Goal: Task Accomplishment & Management: Use online tool/utility

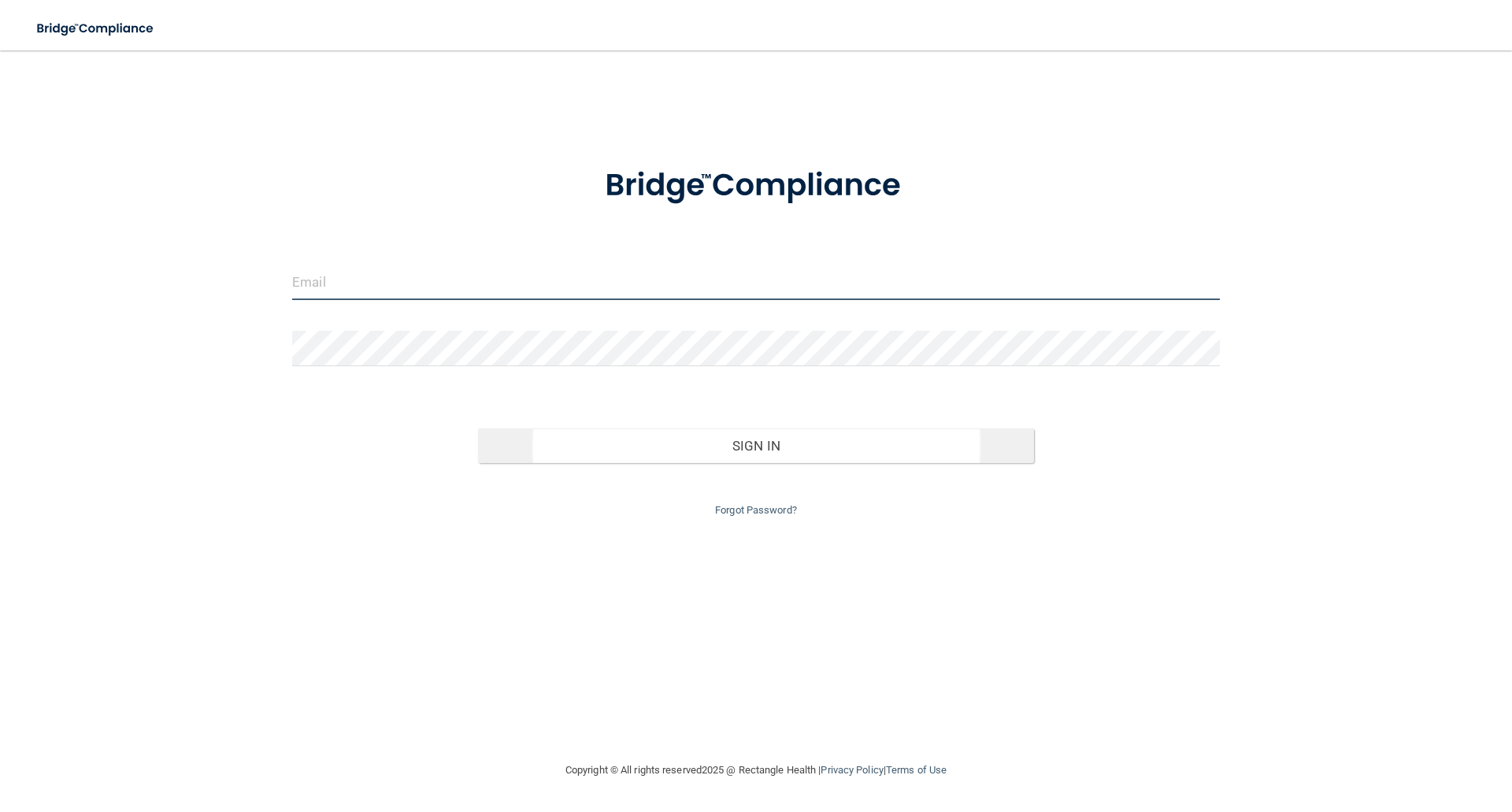
type input "[EMAIL_ADDRESS][DOMAIN_NAME]"
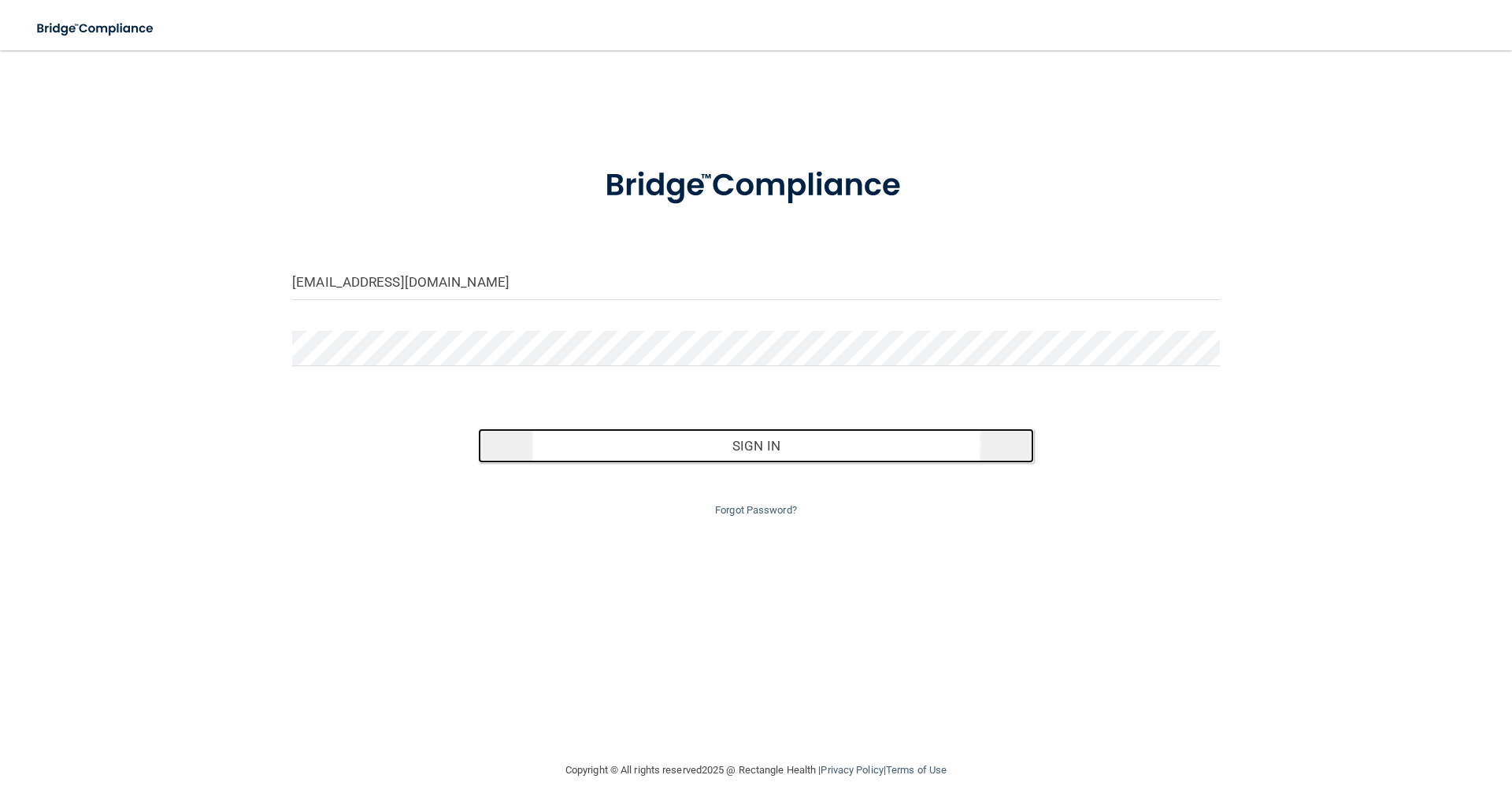
click at [705, 443] on button "Sign In" at bounding box center [757, 446] width 557 height 35
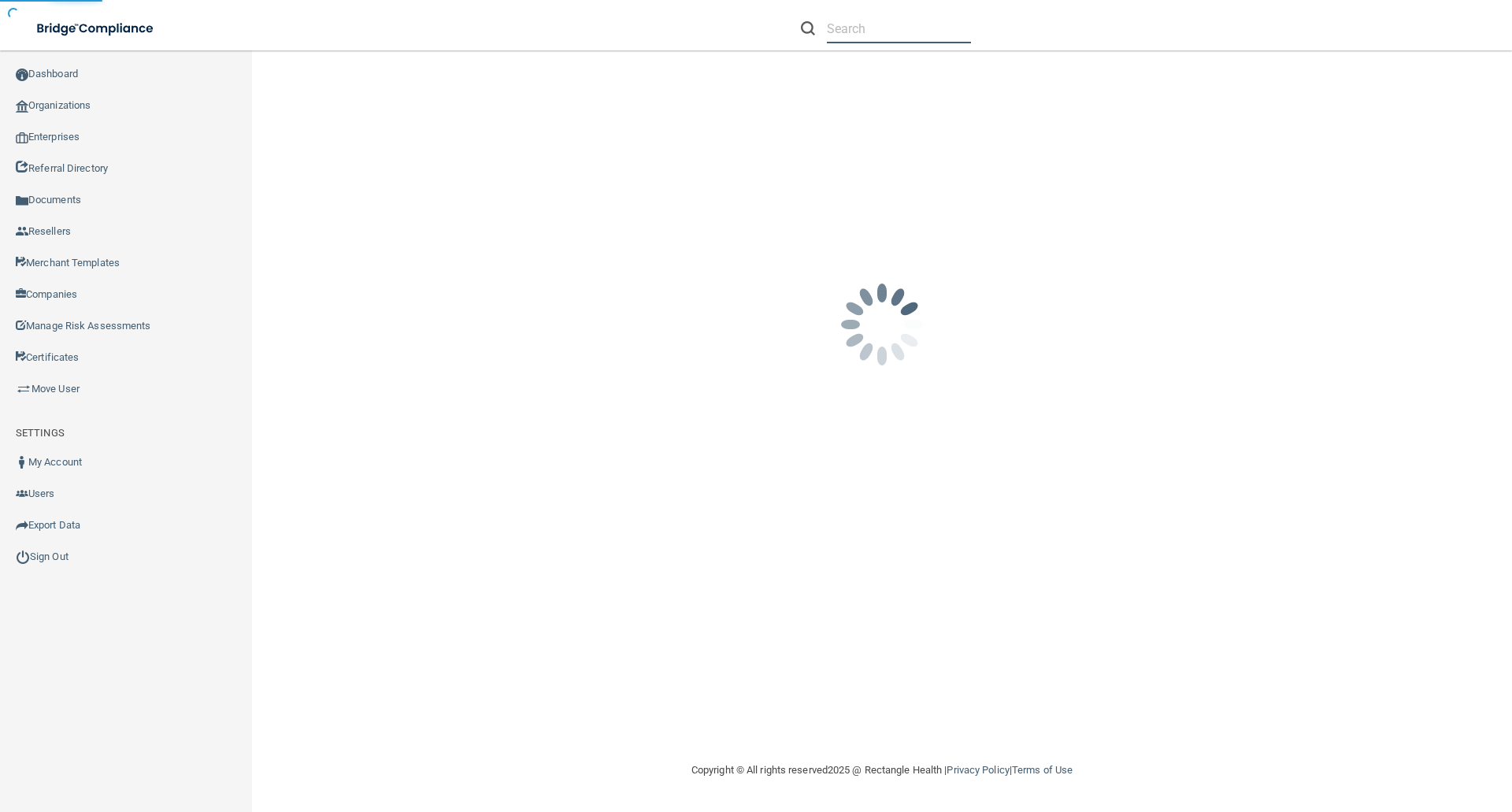
click at [849, 25] on input "text" at bounding box center [899, 29] width 144 height 29
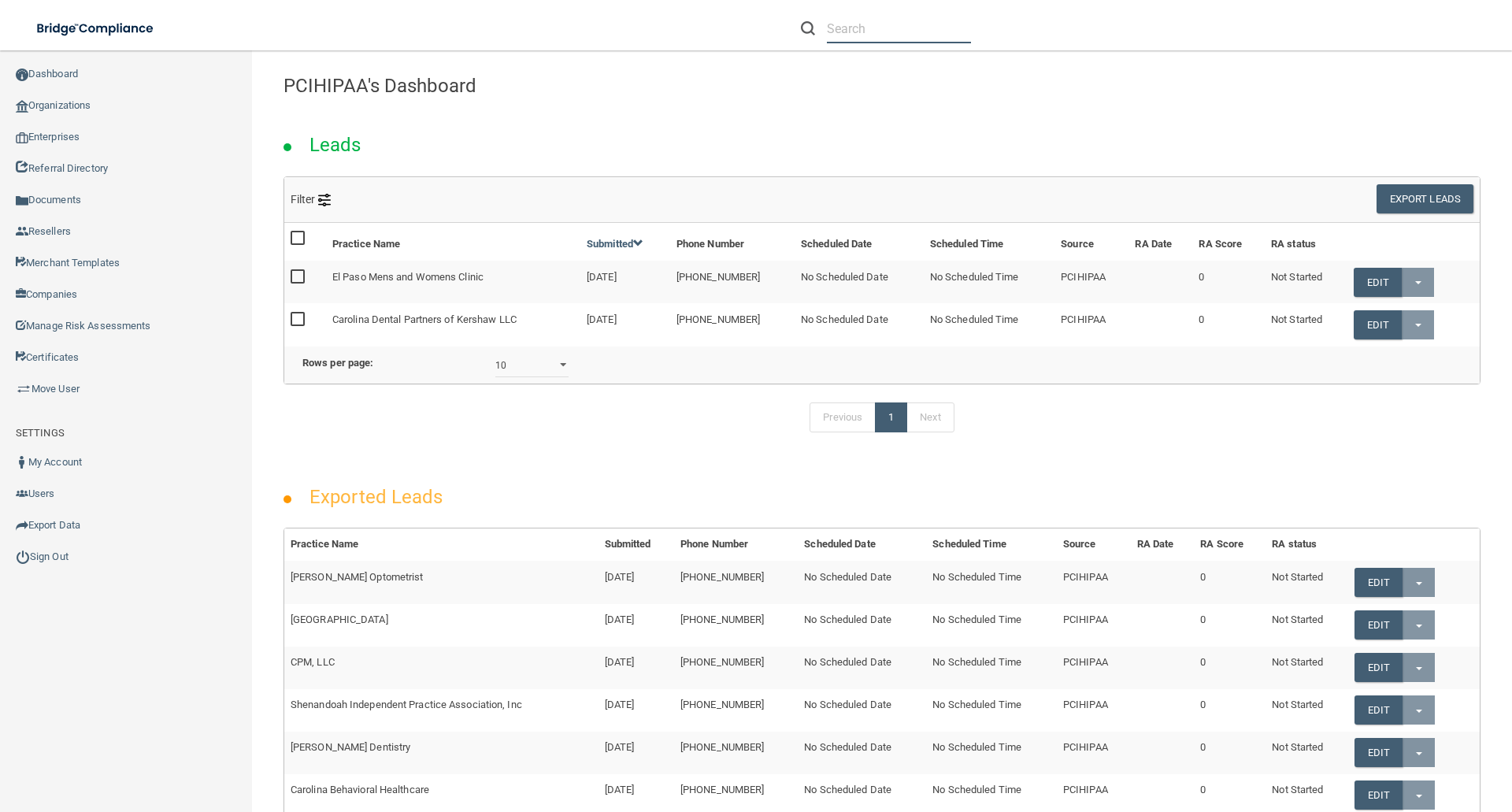
click at [858, 22] on input "text" at bounding box center [899, 29] width 144 height 29
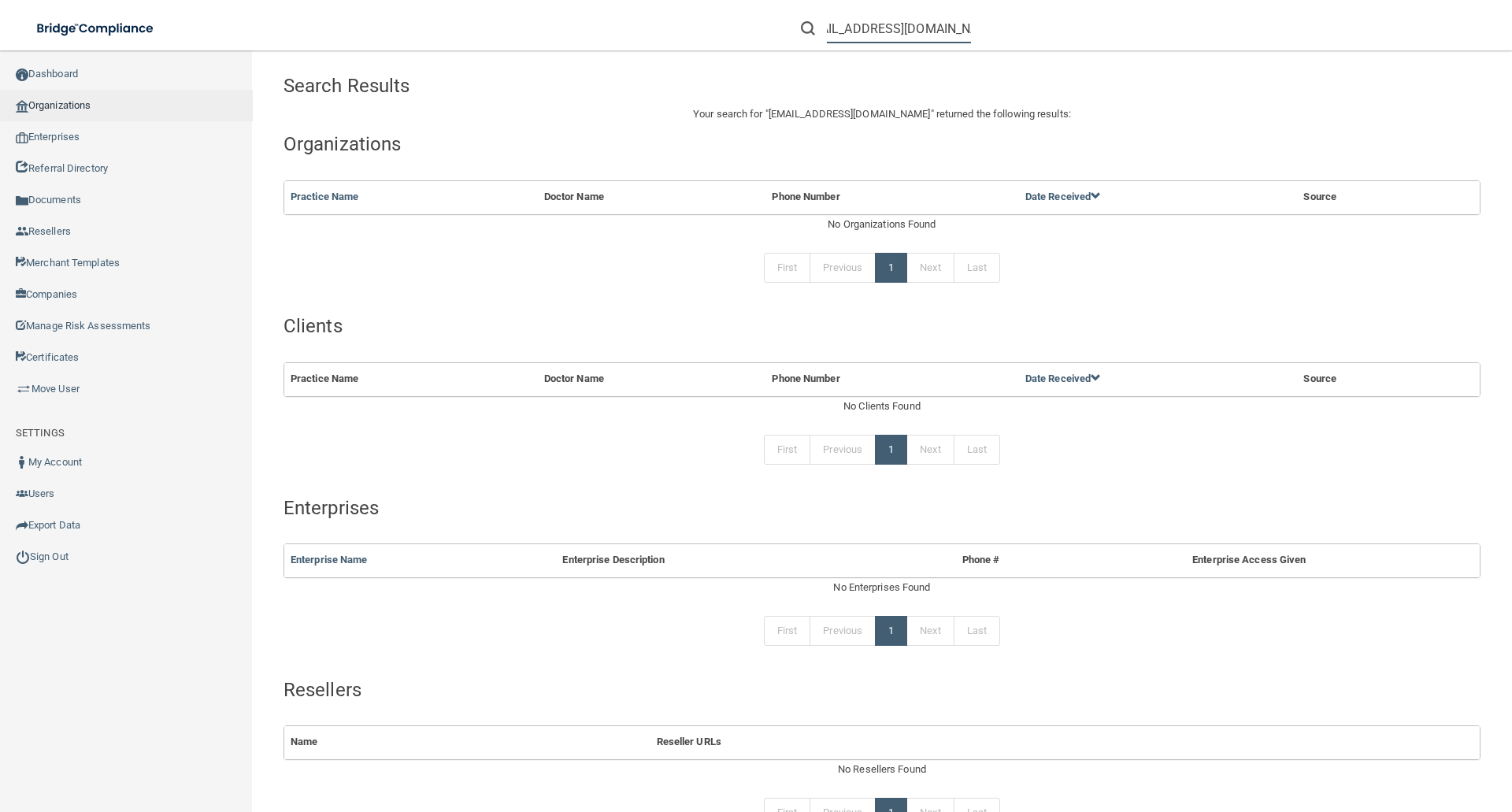
type input "[EMAIL_ADDRESS][DOMAIN_NAME]"
click at [64, 97] on link "Organizations" at bounding box center [126, 105] width 253 height 31
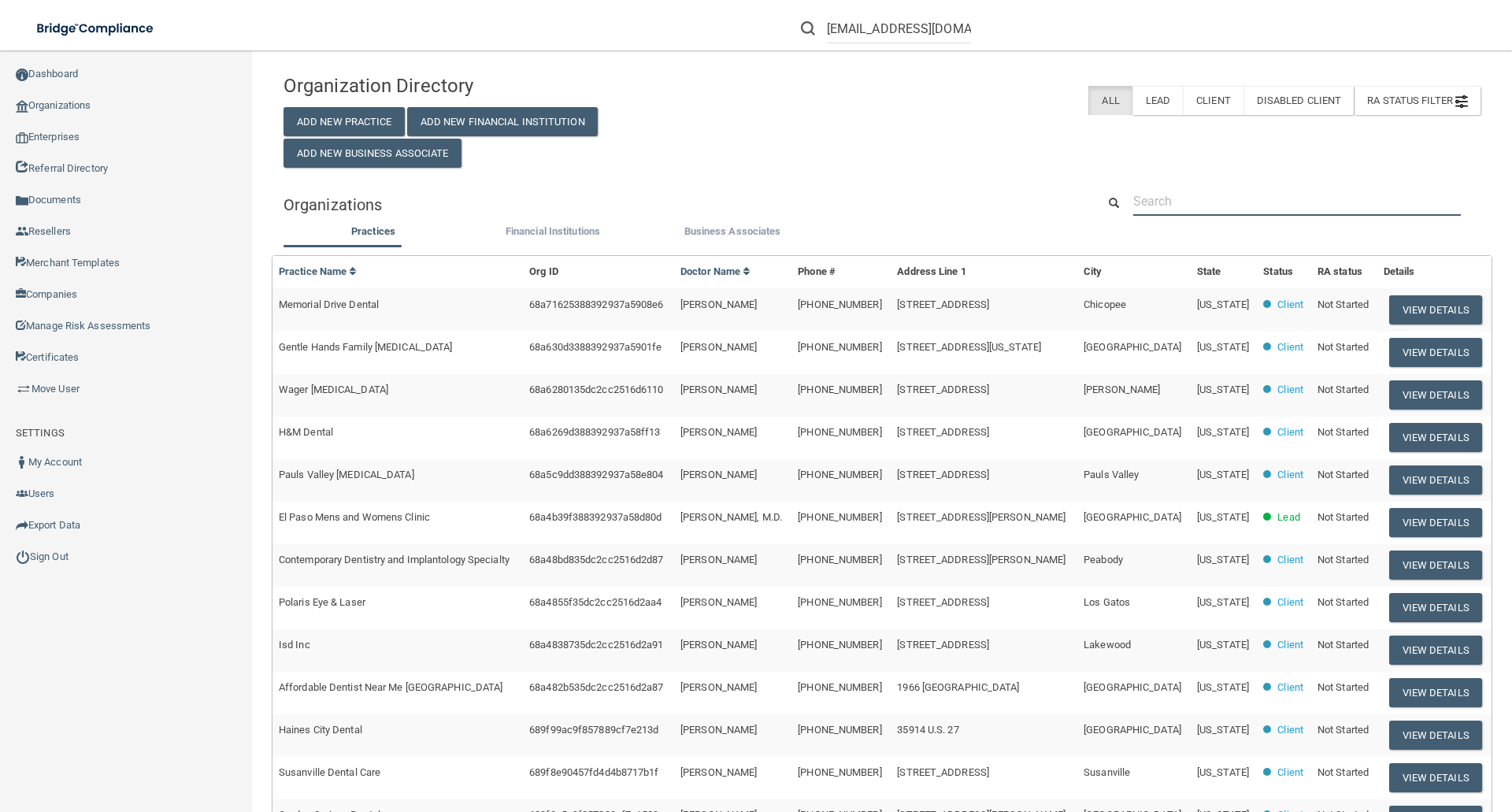
click at [1150, 208] on input "text" at bounding box center [1297, 201] width 328 height 29
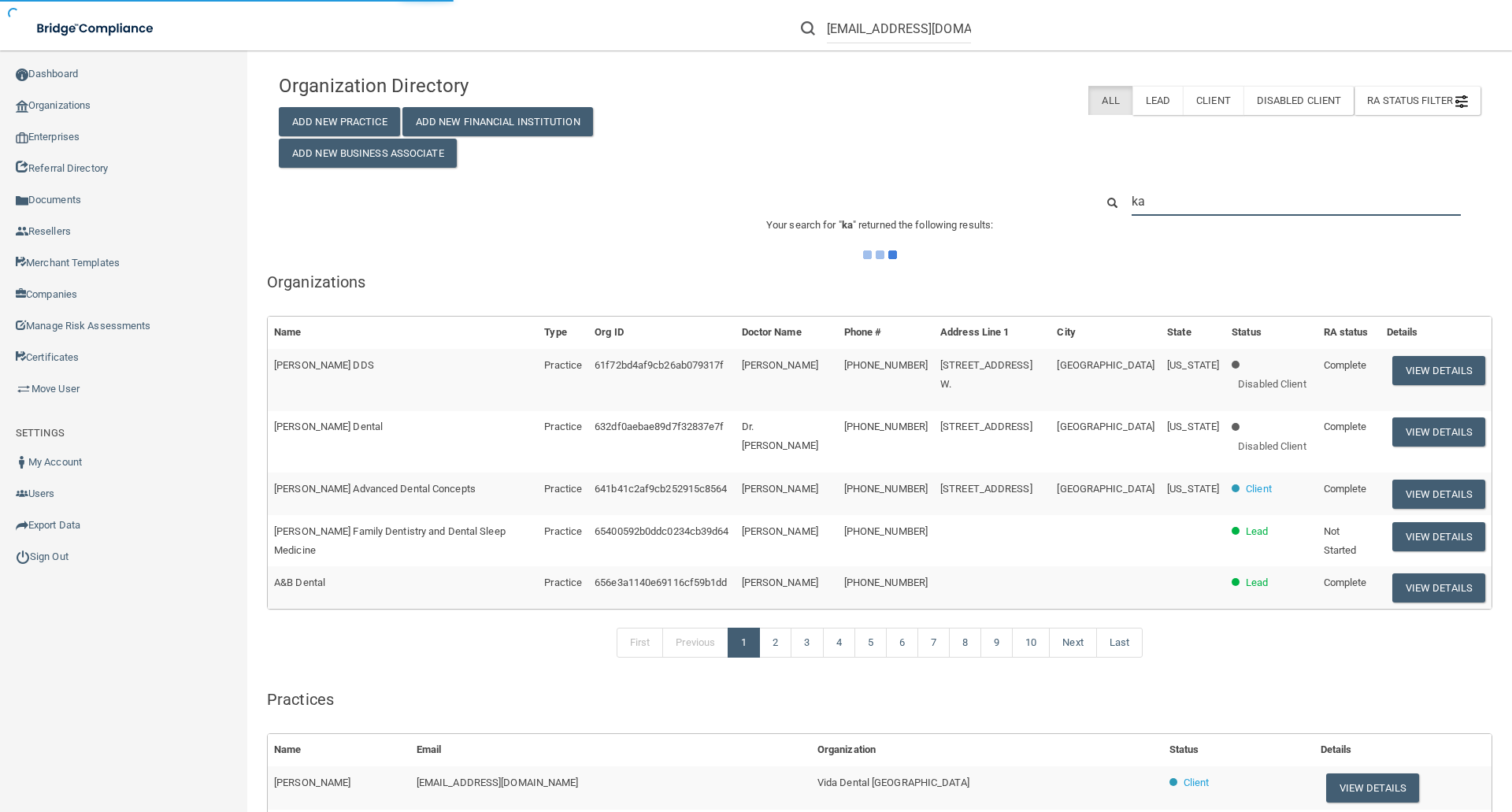
type input "k"
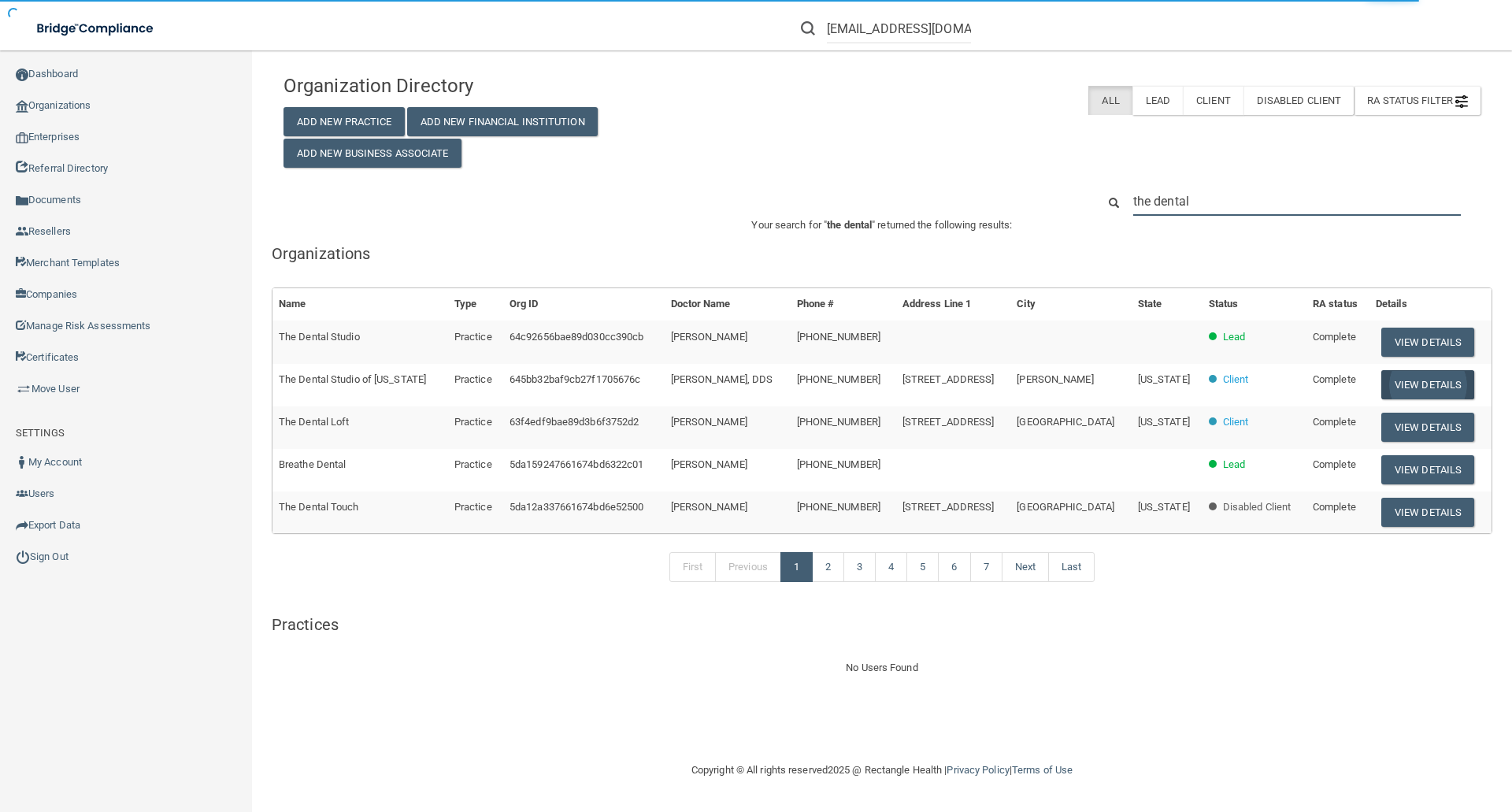
type input "the dental"
click at [1433, 388] on button "View Details" at bounding box center [1428, 385] width 93 height 29
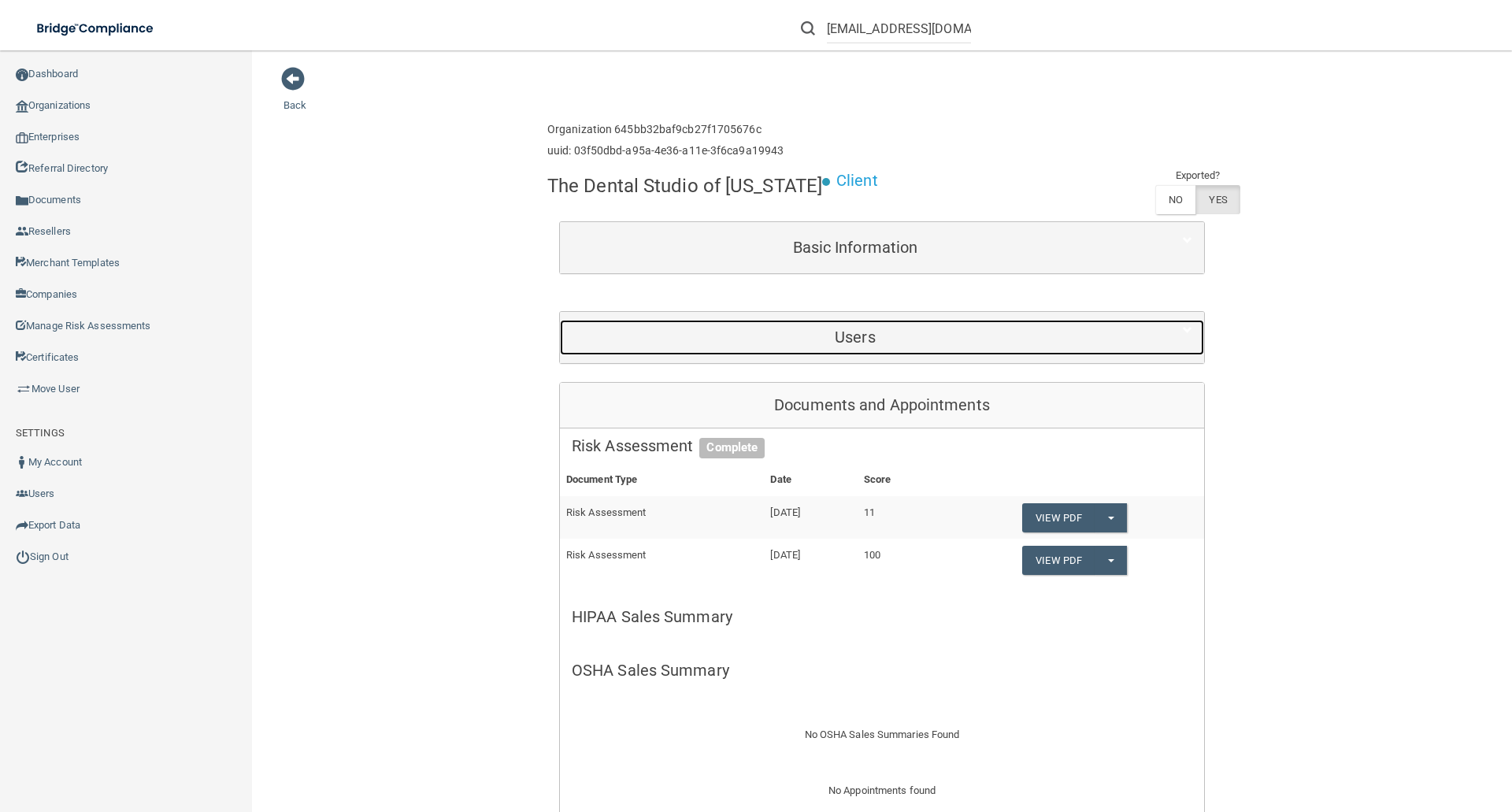
click at [898, 335] on h5 "Users" at bounding box center [855, 336] width 567 height 17
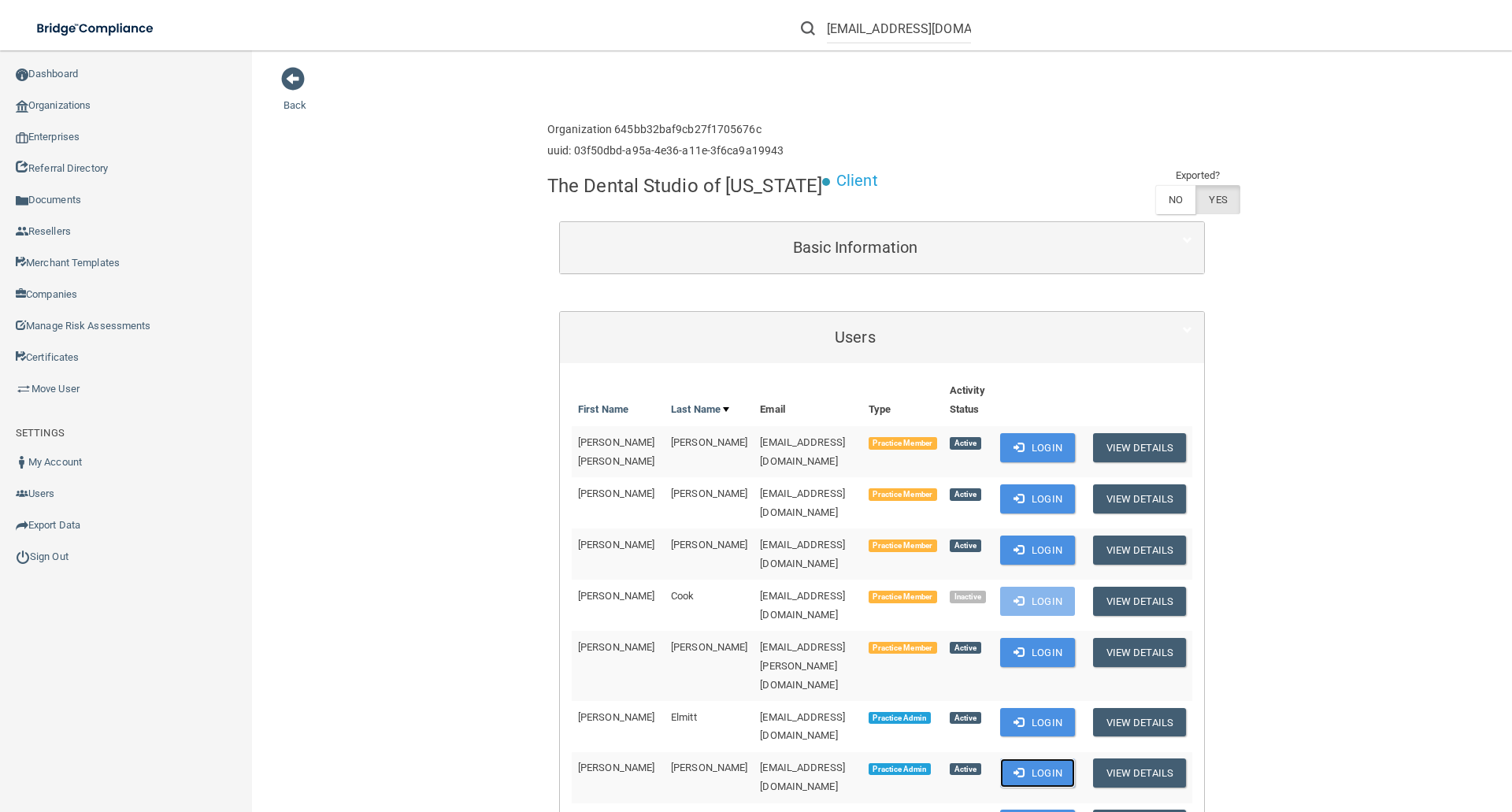
click at [1037, 759] on button "Login" at bounding box center [1037, 773] width 75 height 29
